Goal: Information Seeking & Learning: Check status

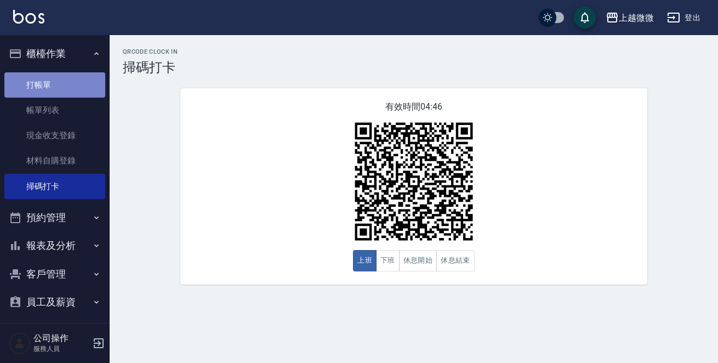
click at [70, 88] on link "打帳單" at bounding box center [54, 84] width 101 height 25
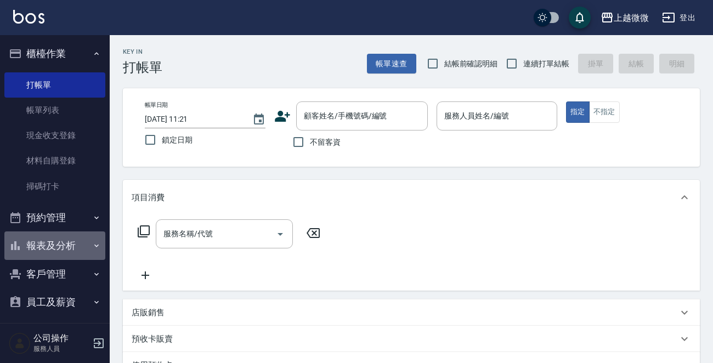
click at [86, 241] on button "報表及分析" at bounding box center [54, 245] width 101 height 29
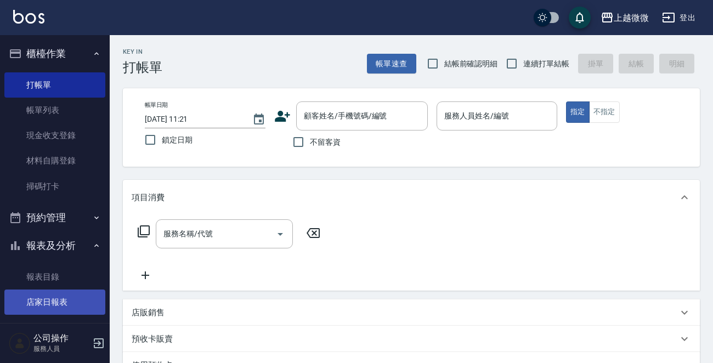
click at [69, 296] on link "店家日報表" at bounding box center [54, 302] width 101 height 25
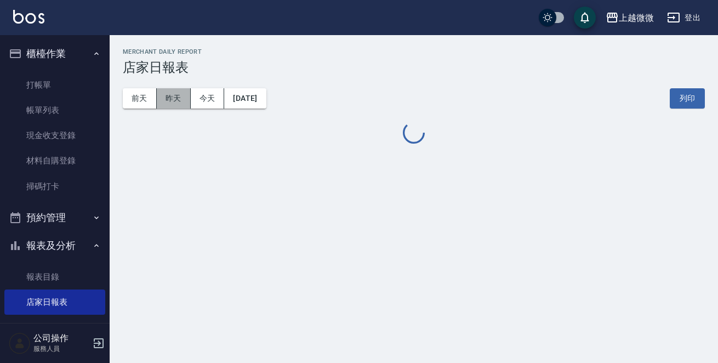
click at [180, 102] on button "昨天" at bounding box center [174, 98] width 34 height 20
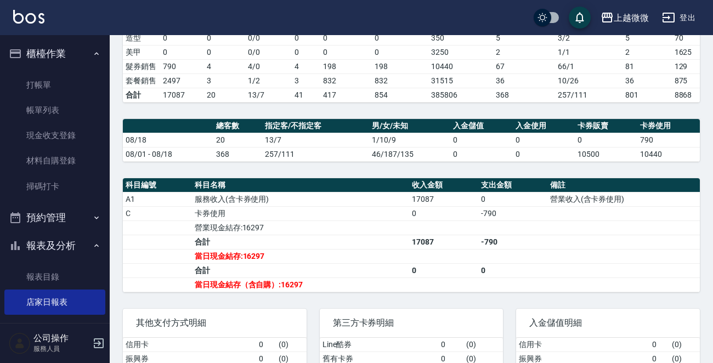
scroll to position [339, 0]
